Goal: Task Accomplishment & Management: Manage account settings

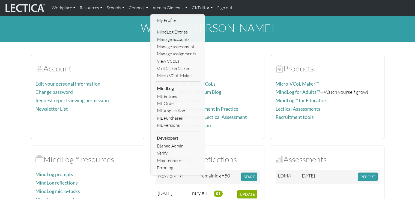
click at [118, 35] on div "welcome, [PERSON_NAME]" at bounding box center [207, 29] width 415 height 26
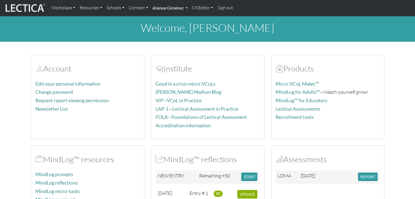
click at [173, 10] on link "Atenea Giménez" at bounding box center [170, 7] width 40 height 11
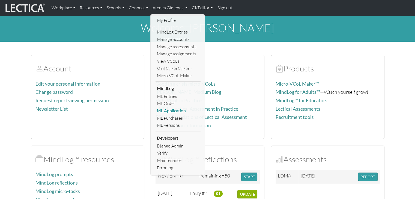
click at [171, 111] on link "ML Application" at bounding box center [178, 110] width 45 height 7
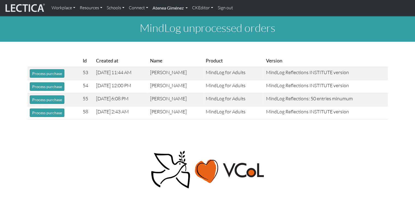
click at [165, 13] on link "Atenea Giménez" at bounding box center [170, 7] width 40 height 11
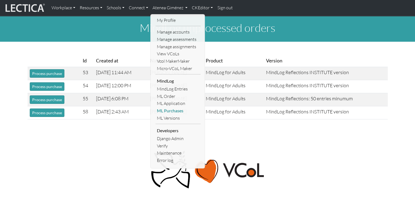
click at [171, 113] on link "ML Purchases" at bounding box center [178, 110] width 45 height 7
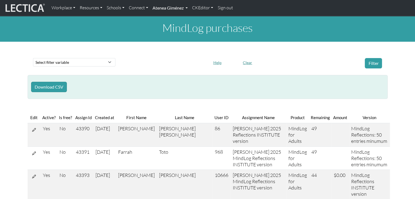
click at [168, 12] on link "Atenea Giménez" at bounding box center [170, 7] width 40 height 11
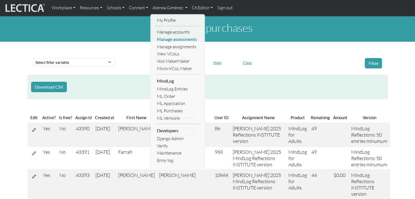
click at [173, 39] on link "Manage assessments" at bounding box center [178, 39] width 45 height 7
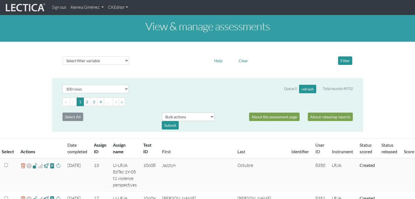
select select "100"
click at [129, 60] on div "Select filter variable Assignment name Assignment ID Clarity persuasive Clarity…" at bounding box center [96, 61] width 75 height 8
click at [117, 63] on select "Select filter variable Assignment name Assignment ID Clarity persuasive Clarity…" at bounding box center [96, 61] width 66 height 8
select select "status_score"
click at [63, 65] on select "Select filter variable Assignment name Assignment ID Clarity persuasive Clarity…" at bounding box center [96, 61] width 66 height 8
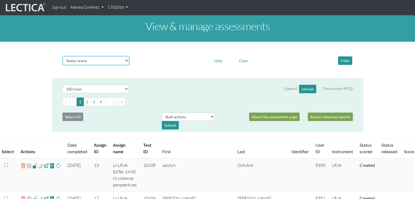
select select
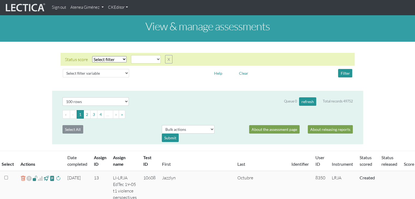
click at [113, 57] on select "Select filter Equals Does not equal" at bounding box center [109, 59] width 34 height 6
select select "iexact"
click at [92, 56] on select "Select filter Equals Does not equal" at bounding box center [109, 59] width 34 height 6
select select
click at [138, 63] on select "created finalized_cs finalized_ls finalized_ss scored_cs started unscorable" at bounding box center [146, 59] width 30 height 8
